Goal: Transaction & Acquisition: Download file/media

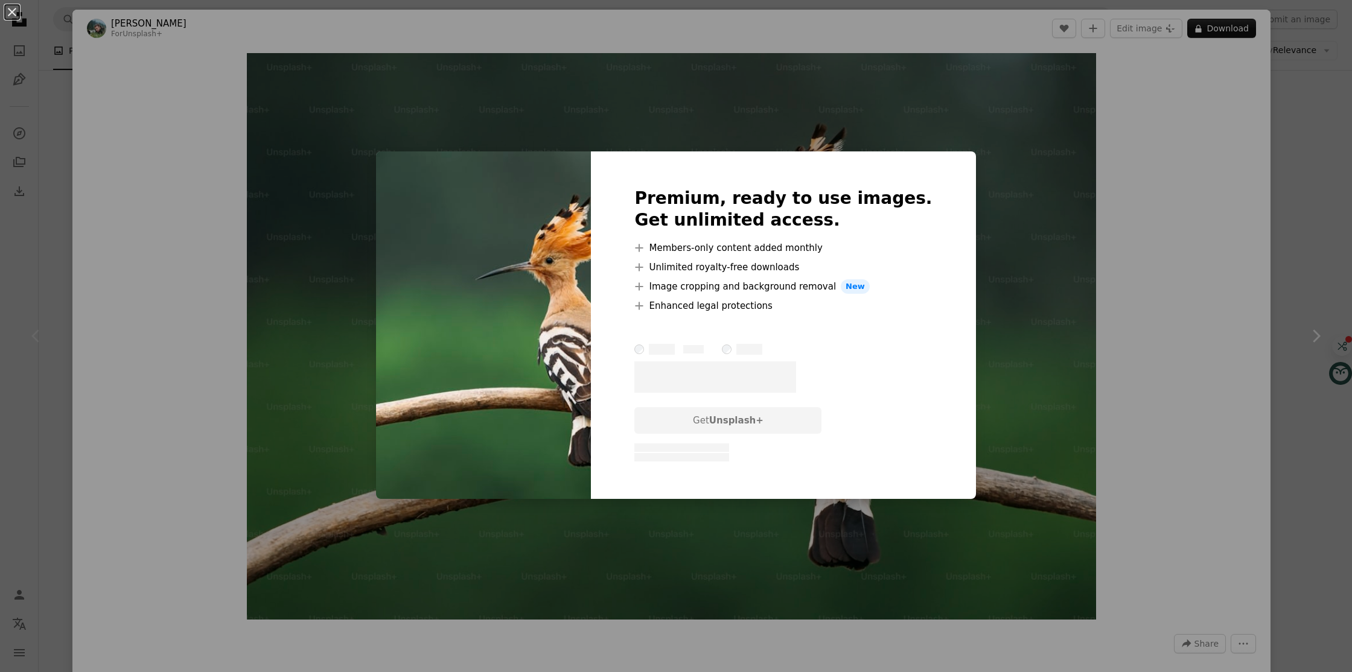
scroll to position [4, 0]
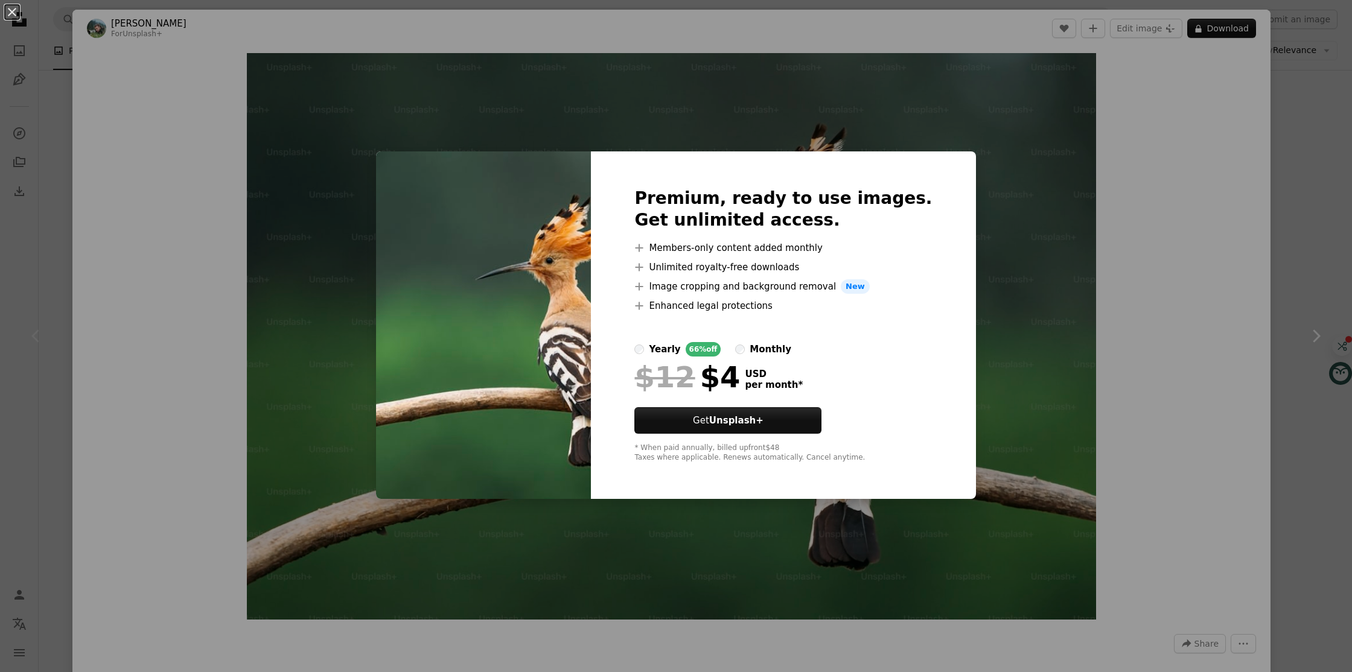
click at [1265, 228] on div "An X shape Premium, ready to use images. Get unlimited access. A plus sign Memb…" at bounding box center [676, 336] width 1352 height 672
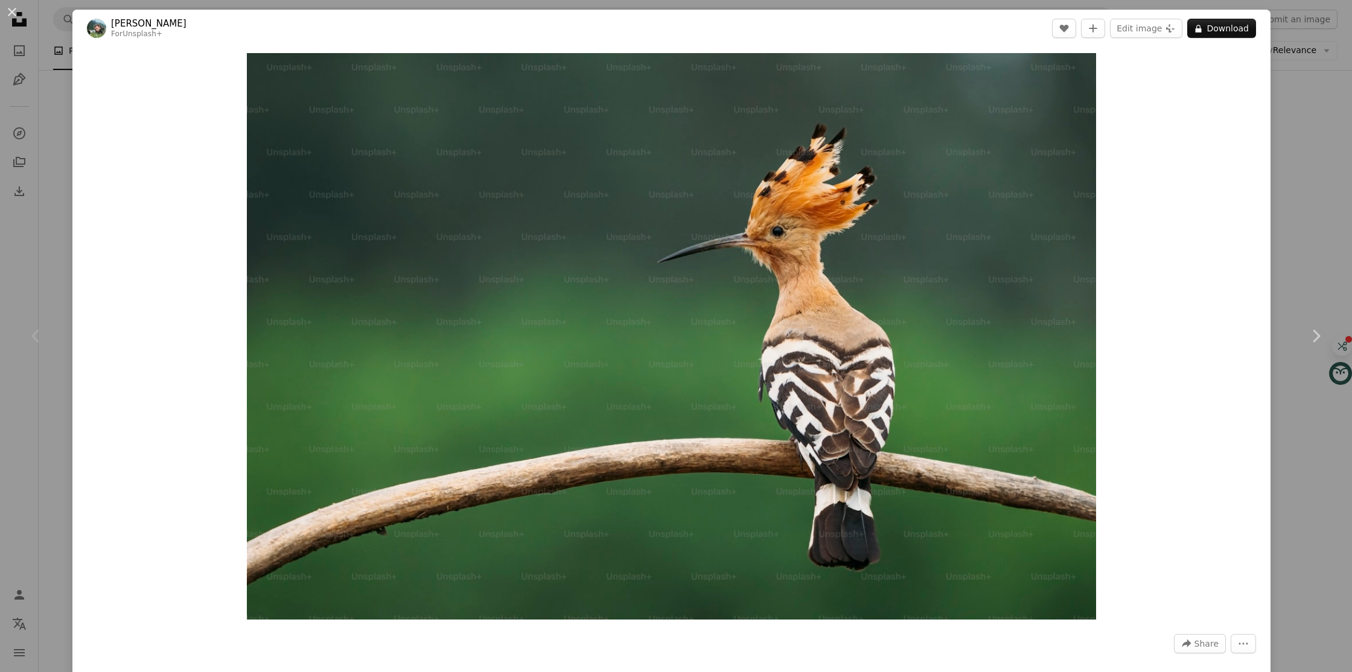
click at [1319, 225] on div "An X shape Chevron left Chevron right [PERSON_NAME] For Unsplash+ A heart A plu…" at bounding box center [676, 336] width 1352 height 672
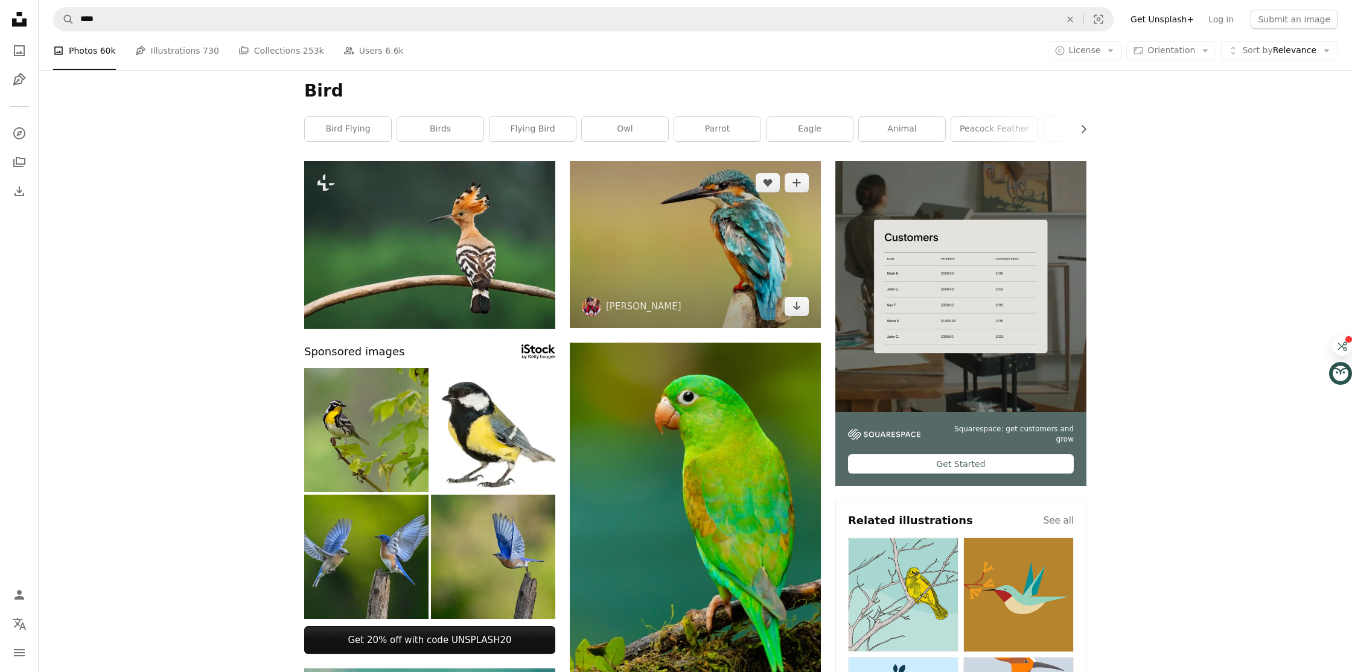
click at [746, 300] on img at bounding box center [695, 244] width 251 height 167
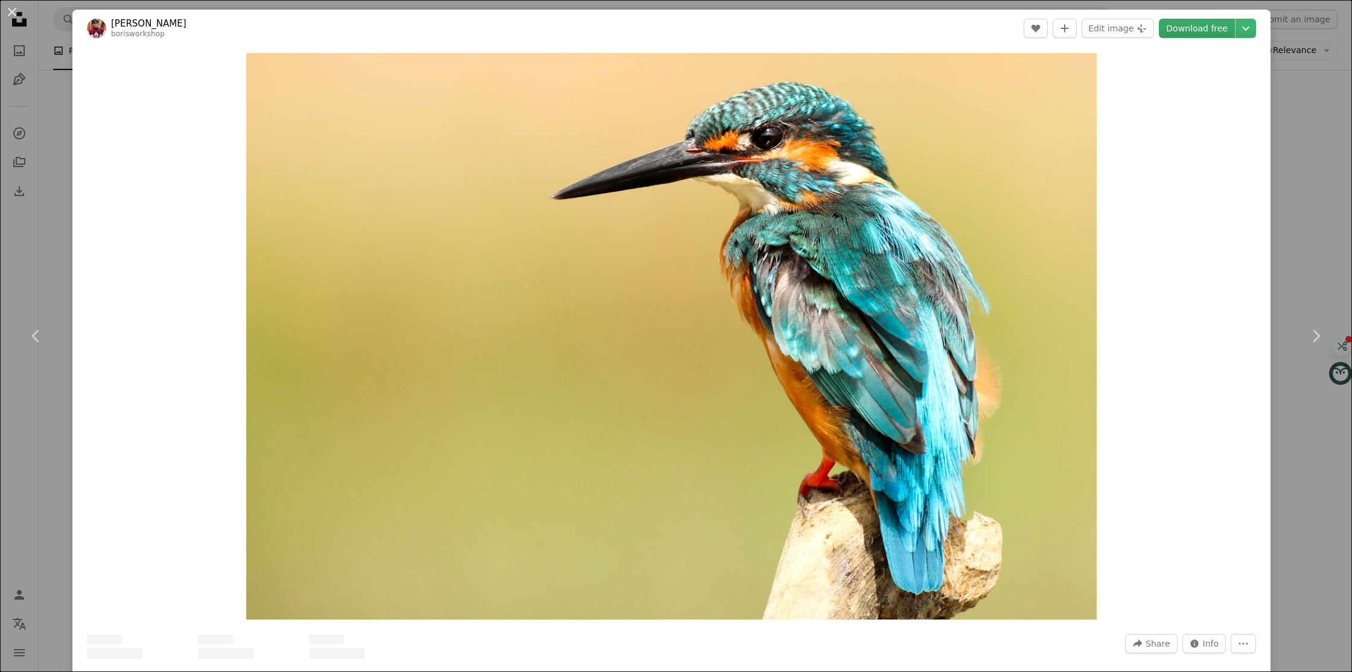
click at [1197, 30] on link "Download free" at bounding box center [1197, 28] width 76 height 19
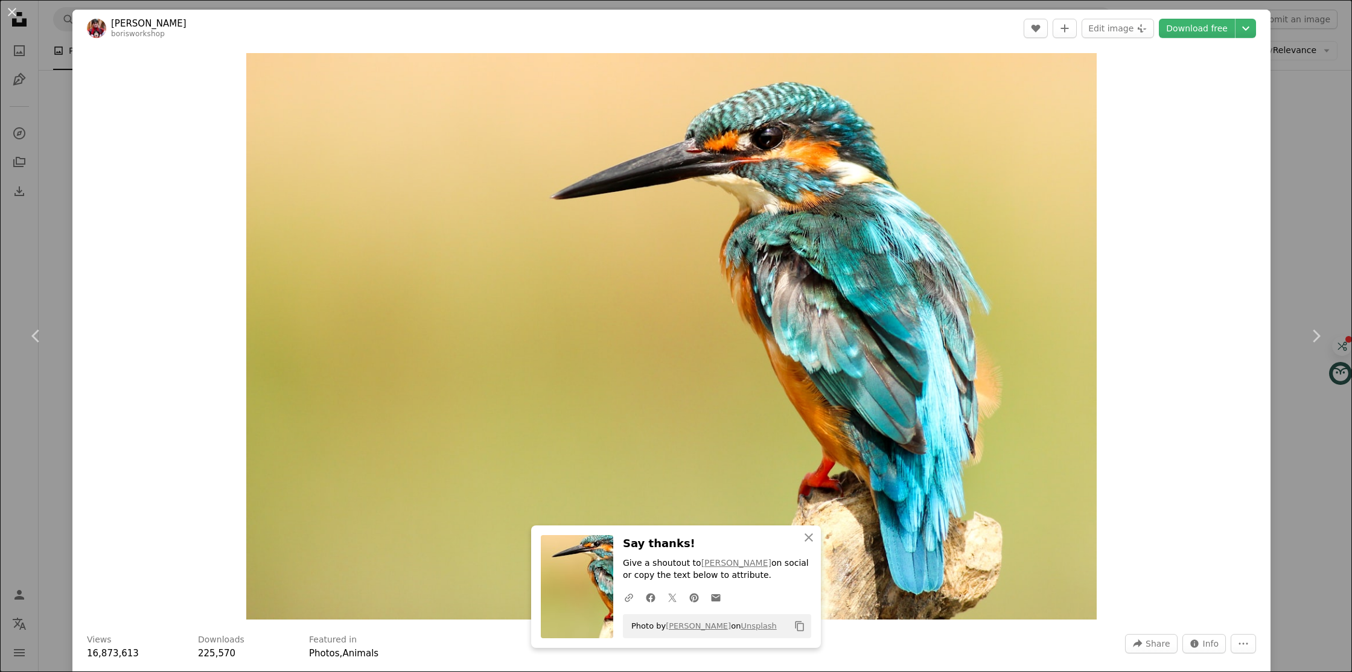
click at [1307, 100] on div "An X shape Chevron left Chevron right [PERSON_NAME] borisworkshop A heart A plu…" at bounding box center [676, 336] width 1352 height 672
